Goal: Navigation & Orientation: Find specific page/section

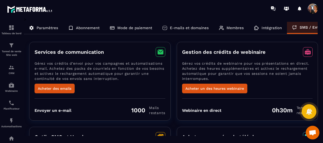
click at [48, 28] on p "Paramètres" at bounding box center [48, 28] width 22 height 5
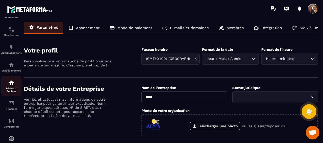
scroll to position [66, 0]
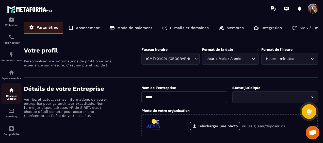
click at [11, 96] on div "Réseaux Sociaux" at bounding box center [11, 93] width 20 height 13
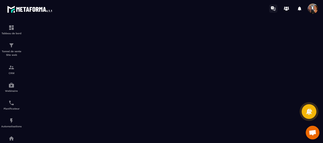
click at [273, 8] on icon at bounding box center [272, 7] width 3 height 3
click at [299, 8] on icon at bounding box center [299, 8] width 4 height 4
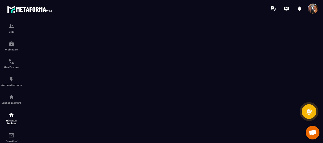
scroll to position [41, 0]
click at [14, 122] on p "Réseaux Sociaux" at bounding box center [11, 123] width 20 height 6
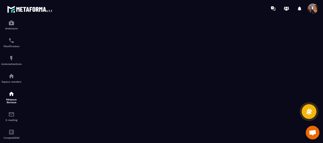
scroll to position [91, 0]
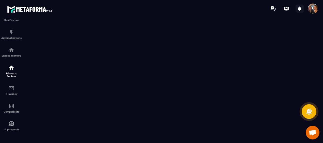
click at [299, 9] on icon at bounding box center [299, 8] width 4 height 4
click at [311, 7] on span at bounding box center [312, 9] width 10 height 10
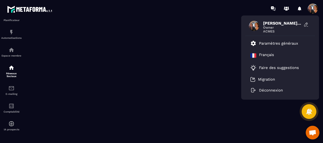
click at [308, 9] on div "anita et céline GRAMEGNA Owner ACMES Paramètres généraux Français Faire des sug…" at bounding box center [294, 9] width 52 height 10
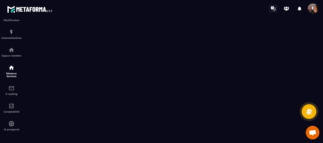
click at [273, 7] on icon at bounding box center [272, 7] width 3 height 3
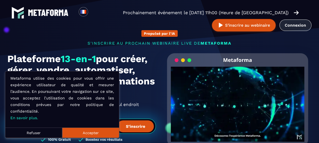
click at [291, 27] on link "Connexion" at bounding box center [295, 25] width 32 height 11
